Goal: Check status: Check status

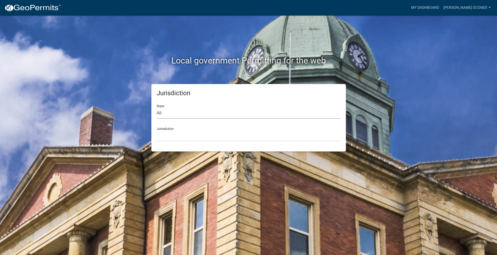
click at [162, 115] on select "All [US_STATE] [US_STATE] [US_STATE] [US_STATE] [US_STATE] [US_STATE] [US_STATE…" at bounding box center [249, 113] width 184 height 11
select select "[US_STATE]"
click at [157, 108] on select "All [US_STATE] [US_STATE] [US_STATE] [US_STATE] [US_STATE] [US_STATE] [US_STATE…" at bounding box center [249, 113] width 184 height 11
click at [435, 5] on link "My Dashboard" at bounding box center [425, 8] width 32 height 10
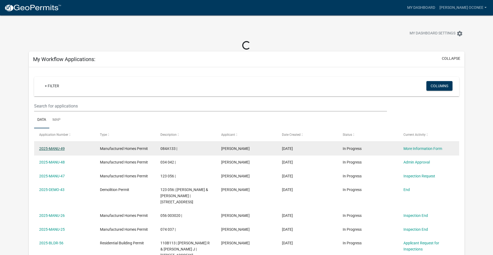
click at [63, 148] on link "2025-MANU-49" at bounding box center [52, 148] width 26 height 4
